Goal: Information Seeking & Learning: Learn about a topic

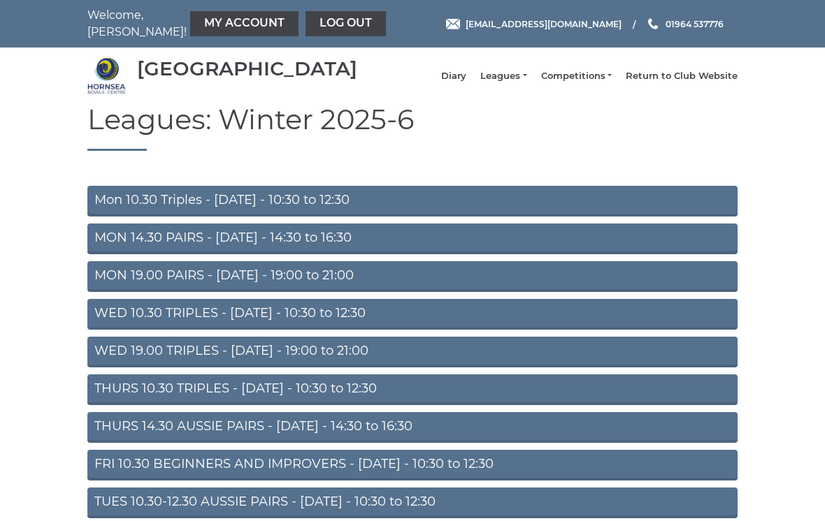
click at [215, 29] on link "My Account" at bounding box center [244, 23] width 108 height 25
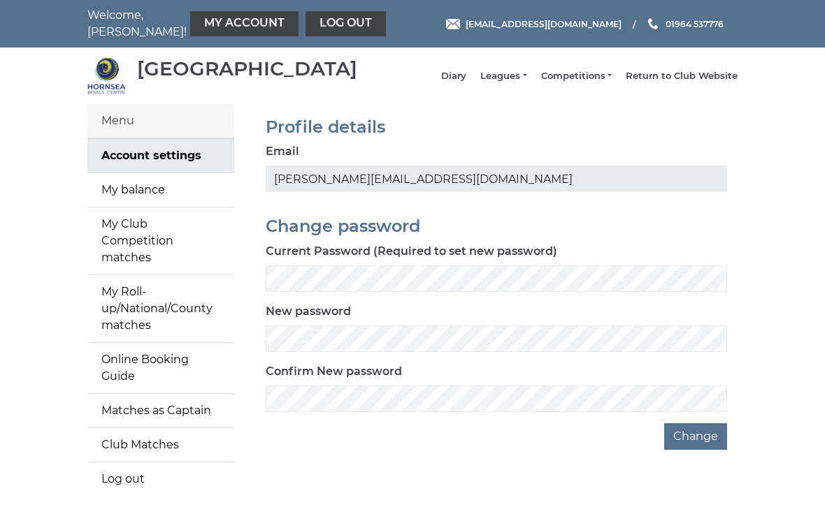
click at [201, 201] on link "My balance" at bounding box center [160, 190] width 147 height 34
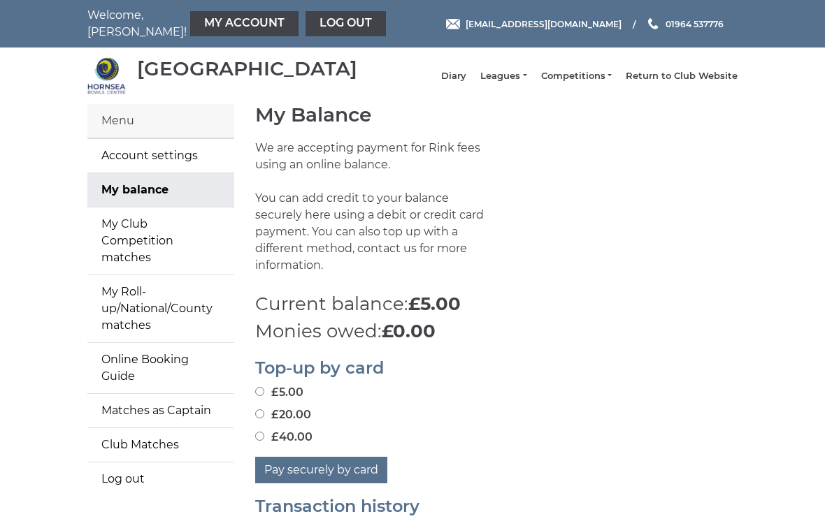
click at [526, 82] on link "Leagues" at bounding box center [503, 76] width 46 height 13
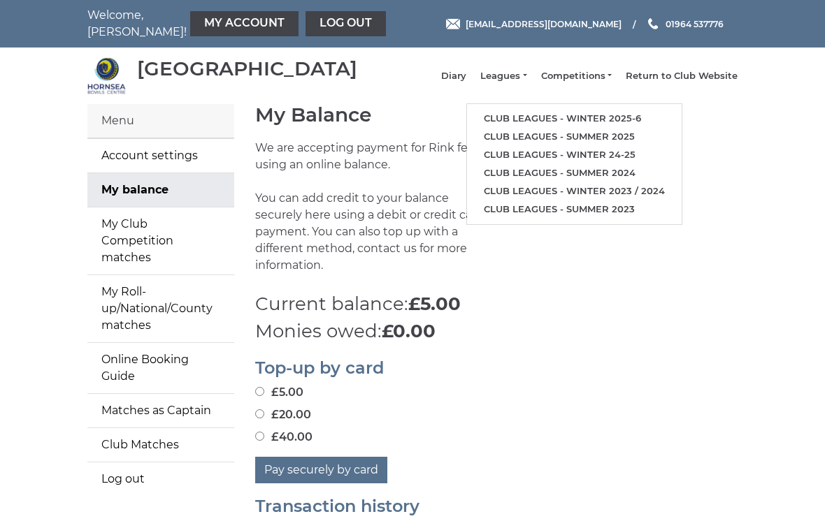
click at [466, 82] on link "Diary" at bounding box center [453, 76] width 25 height 13
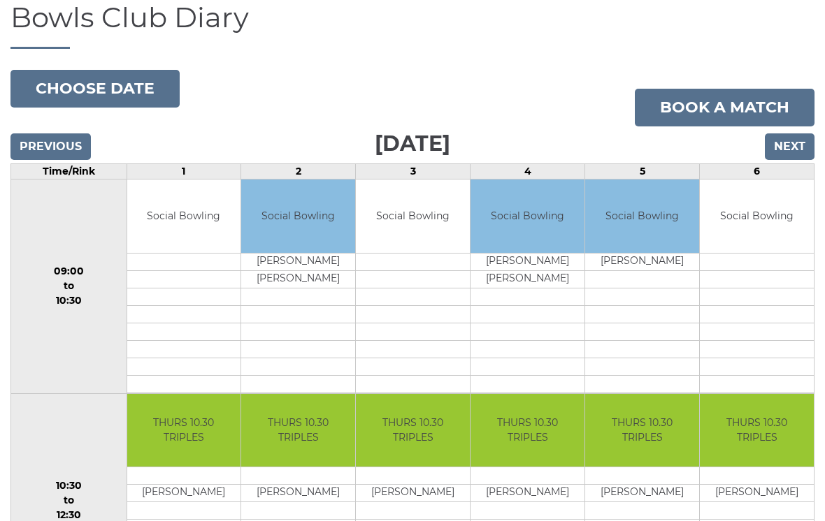
scroll to position [13, 0]
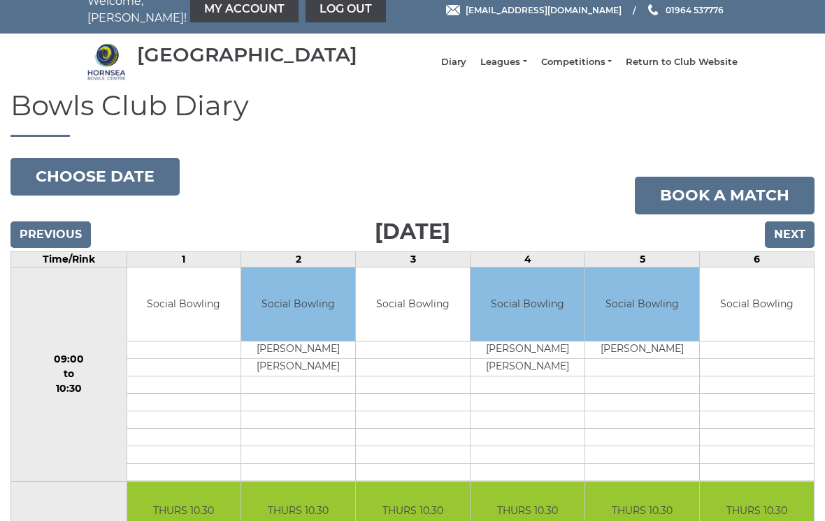
click at [794, 249] on input "Next" at bounding box center [790, 235] width 50 height 27
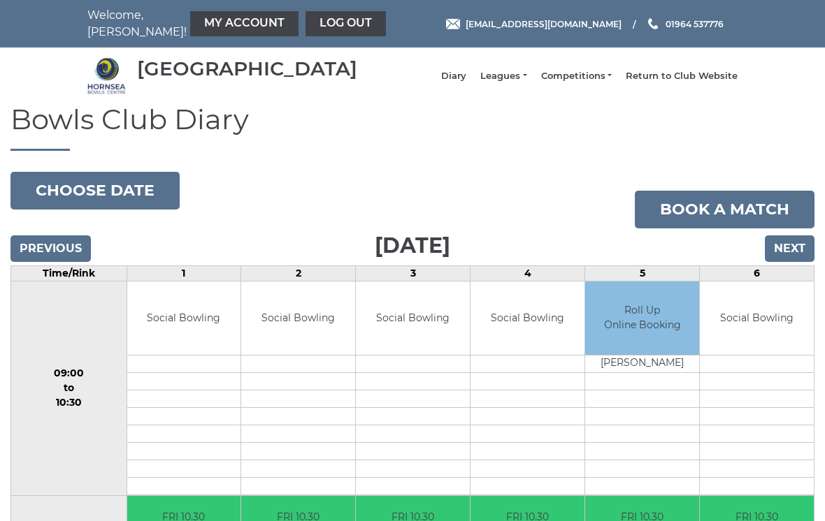
click at [135, 201] on button "Choose date" at bounding box center [94, 191] width 169 height 38
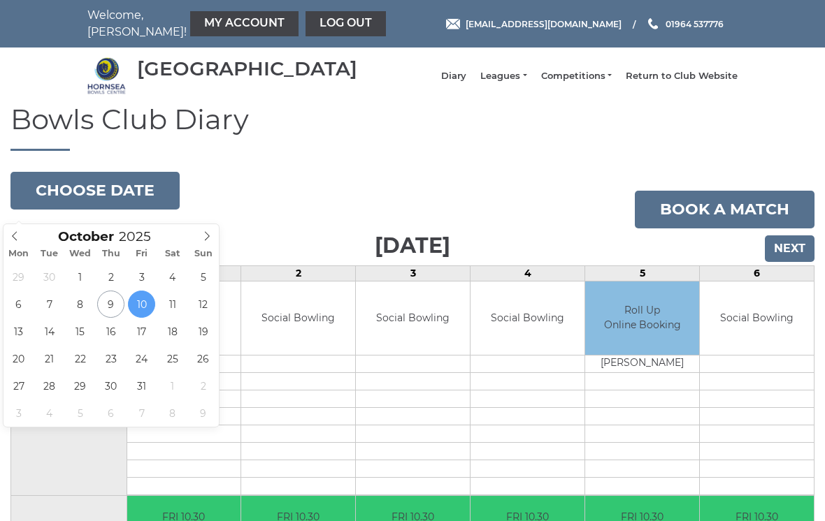
type input "2025-10-17"
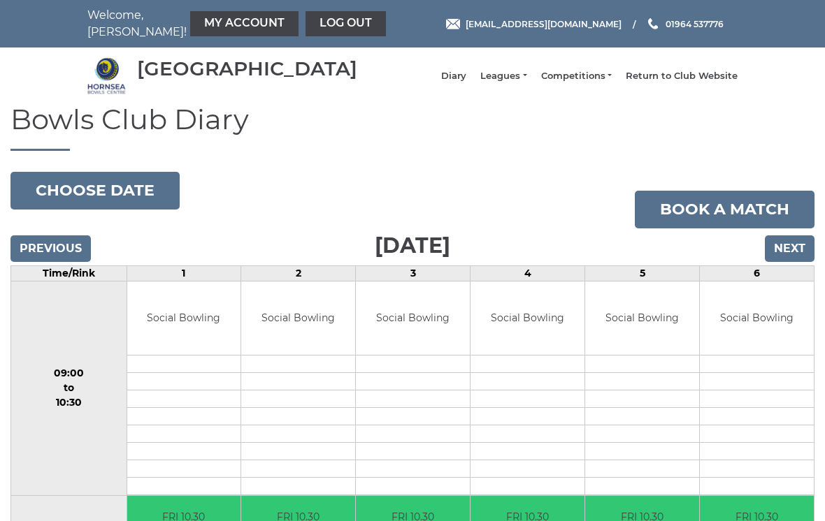
click at [142, 203] on button "Choose date" at bounding box center [94, 191] width 169 height 38
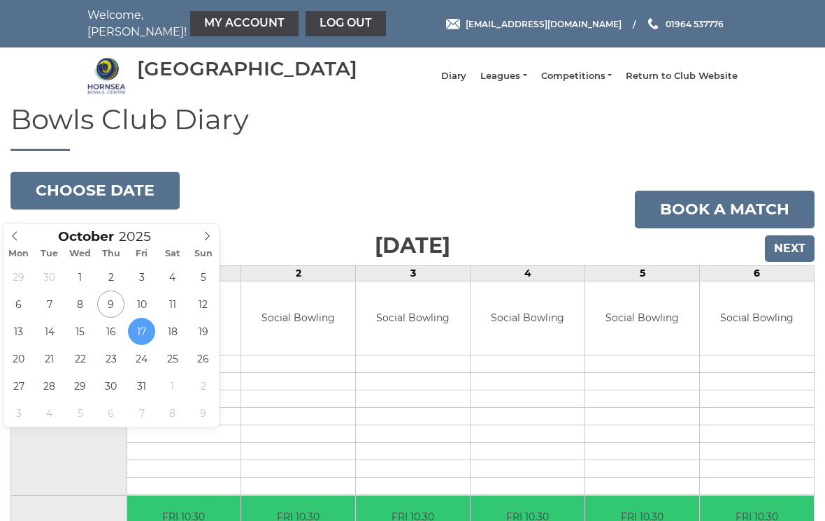
type input "[DATE]"
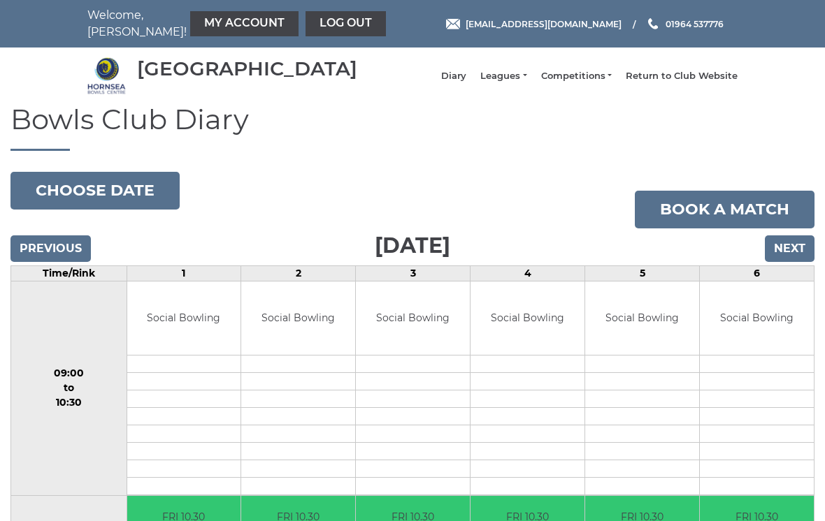
click at [133, 194] on button "Choose date" at bounding box center [94, 191] width 169 height 38
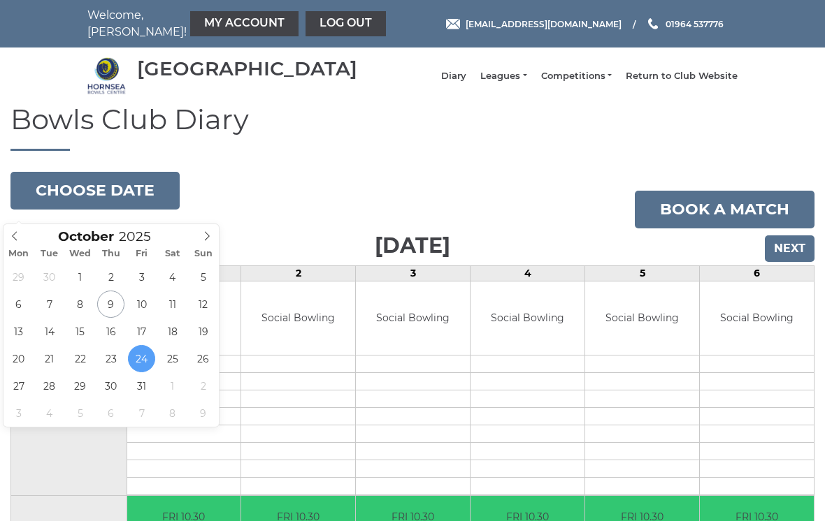
type input "2025-10-31"
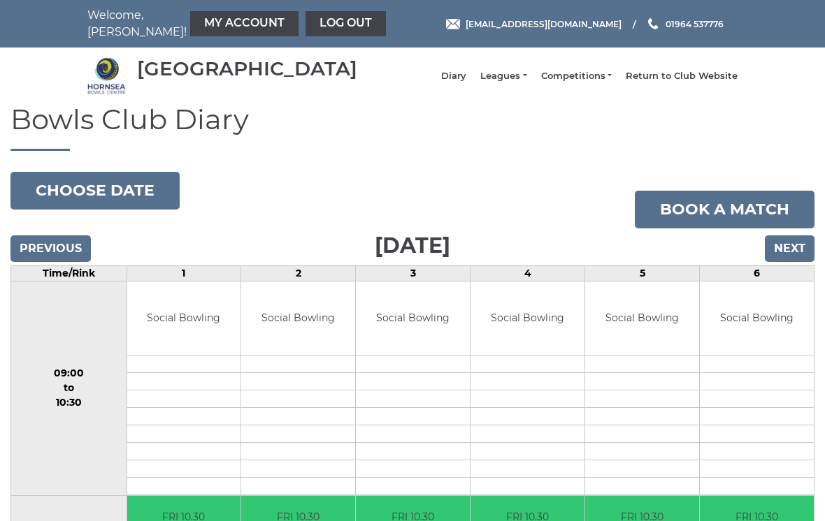
click at [136, 192] on button "Choose date" at bounding box center [94, 191] width 169 height 38
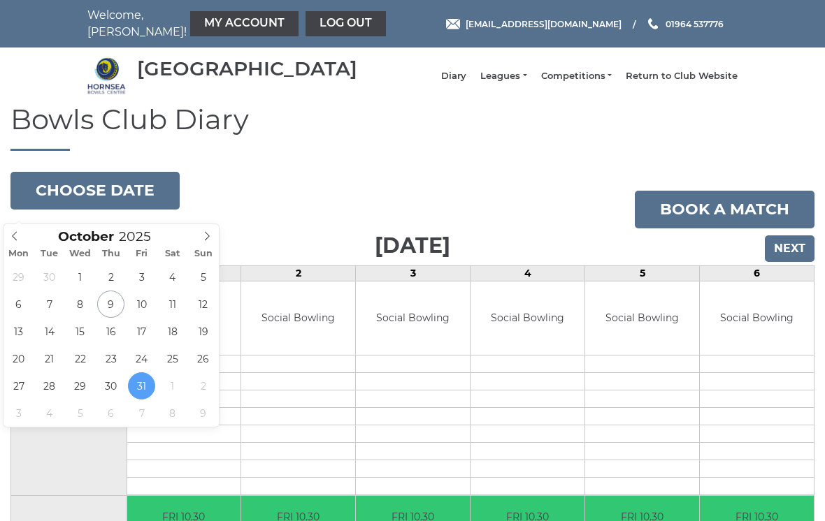
type input "2025-10-11"
